Goal: Find specific page/section: Find specific page/section

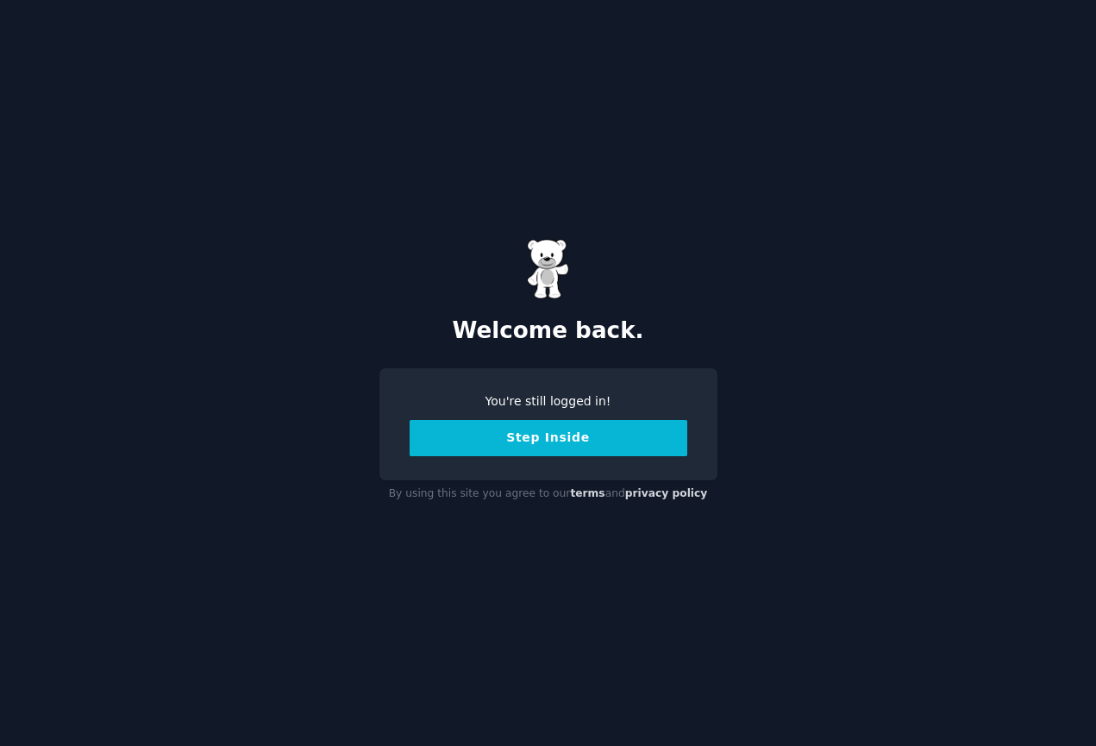
click at [523, 443] on button "Step Inside" at bounding box center [549, 438] width 278 height 36
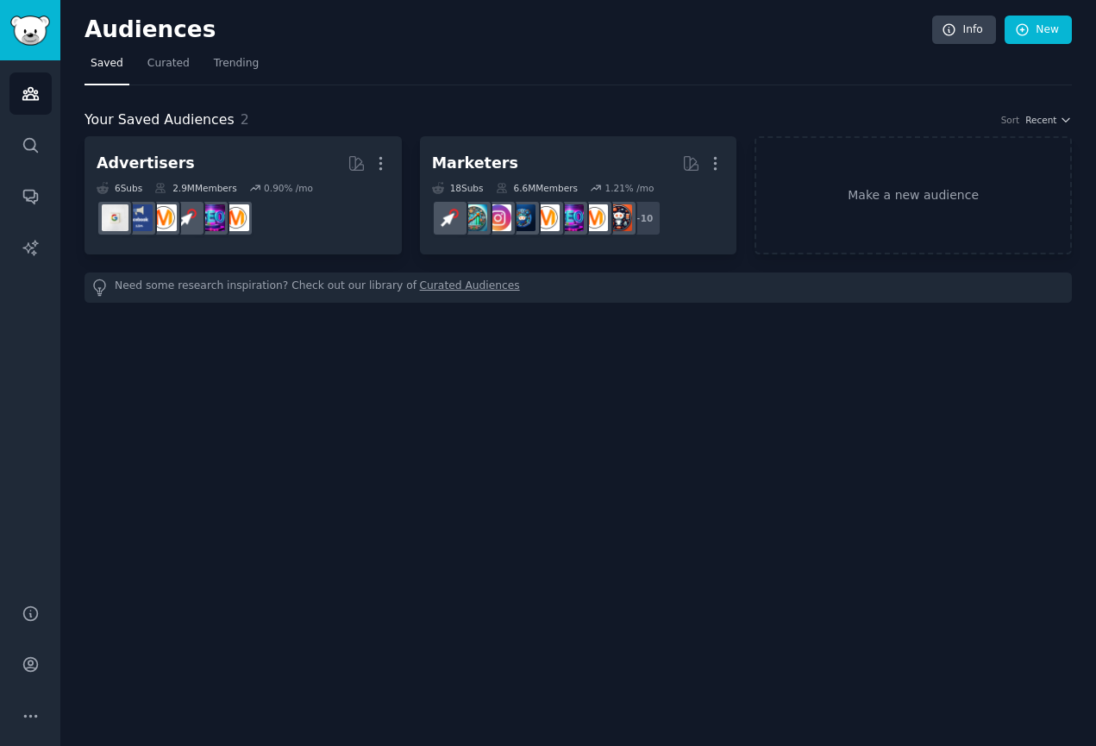
click at [255, 348] on div "Audiences Info New Saved Curated Trending Your Saved Audiences 2 Sort Recent Ad…" at bounding box center [578, 373] width 1036 height 746
